Goal: Transaction & Acquisition: Purchase product/service

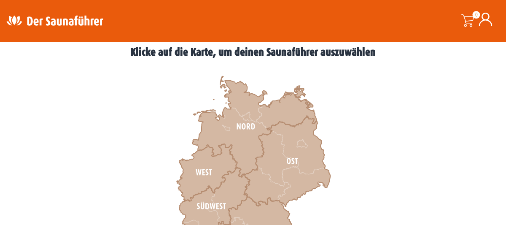
scroll to position [235, 0]
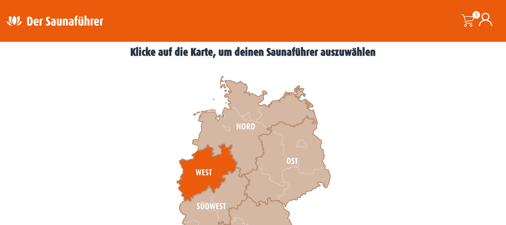
click at [220, 160] on icon at bounding box center [207, 172] width 60 height 57
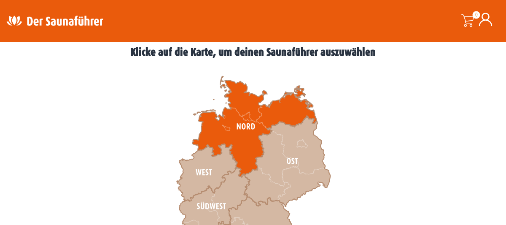
click at [238, 130] on icon at bounding box center [254, 126] width 124 height 100
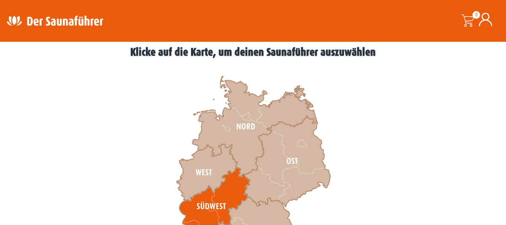
click at [235, 185] on icon at bounding box center [214, 202] width 70 height 71
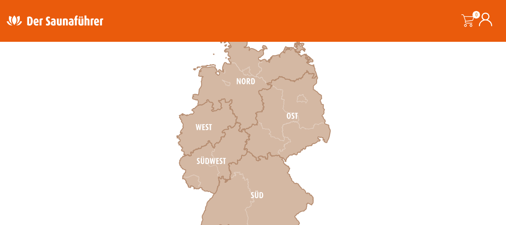
scroll to position [280, 0]
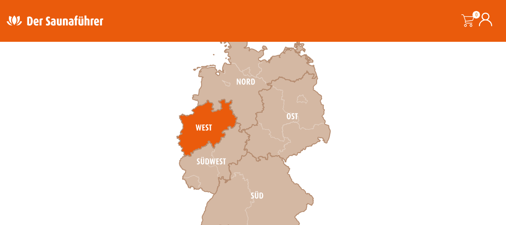
click at [207, 121] on icon at bounding box center [207, 127] width 60 height 57
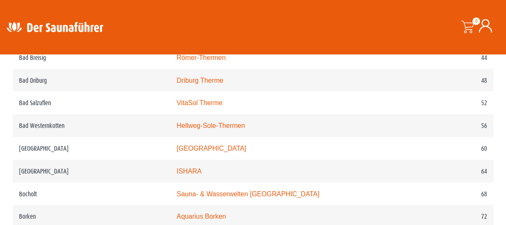
scroll to position [562, 0]
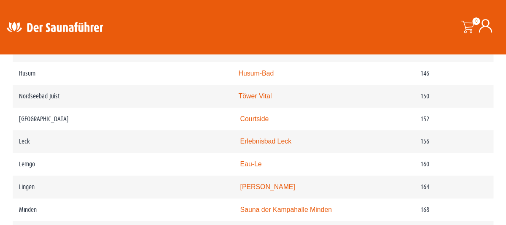
scroll to position [1196, 0]
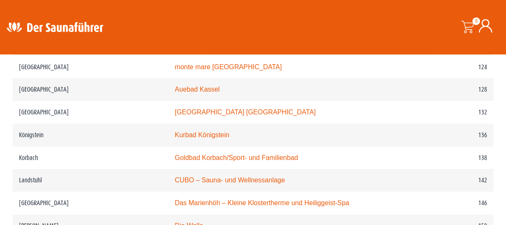
scroll to position [1063, 0]
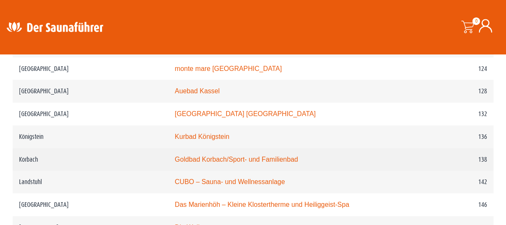
click at [242, 171] on td "Goldbad Korbach/Sport- und Familienbad" at bounding box center [284, 159] width 233 height 23
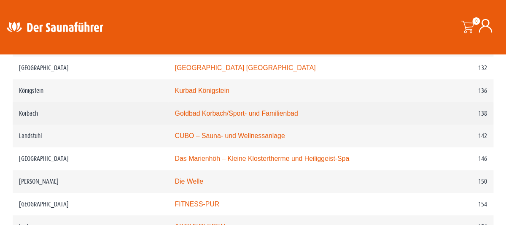
scroll to position [1107, 0]
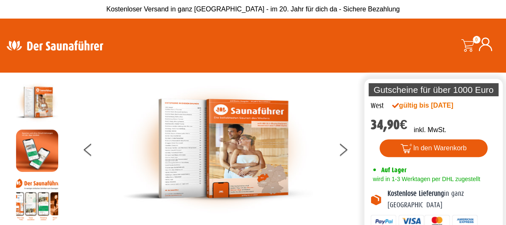
click at [41, 140] on img at bounding box center [37, 150] width 42 height 42
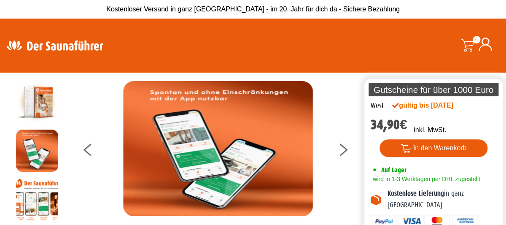
click at [41, 140] on img at bounding box center [37, 150] width 42 height 42
click at [348, 145] on button at bounding box center [347, 150] width 21 height 21
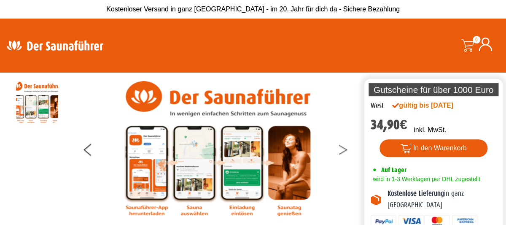
click at [348, 145] on button at bounding box center [347, 150] width 21 height 21
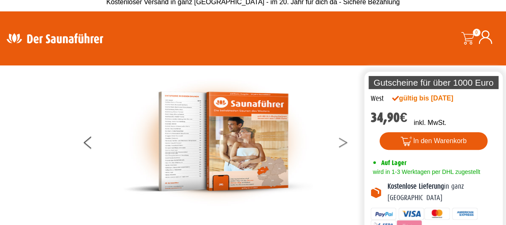
scroll to position [7, 0]
click at [201, 134] on img at bounding box center [218, 141] width 190 height 135
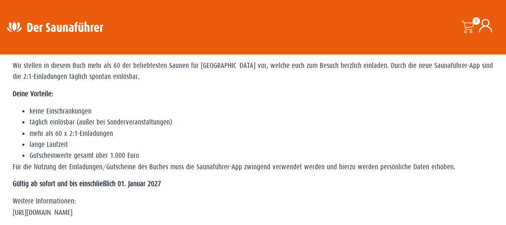
scroll to position [246, 0]
